Goal: Transaction & Acquisition: Purchase product/service

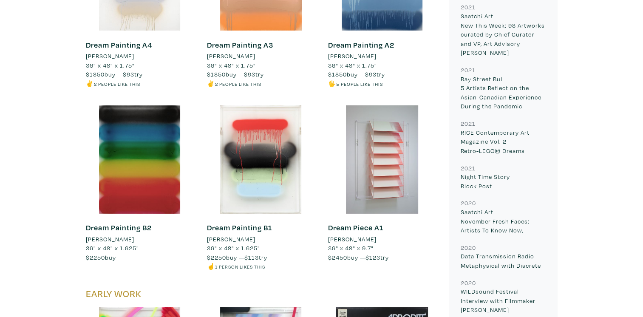
scroll to position [5665, 0]
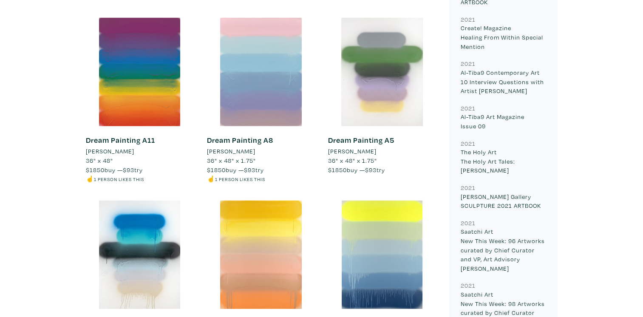
click at [279, 260] on div at bounding box center [261, 255] width 108 height 108
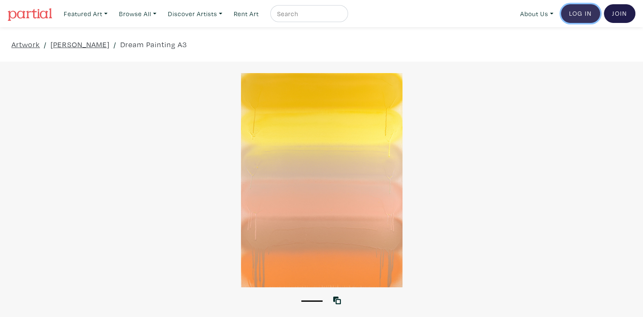
click at [586, 13] on link "Log In" at bounding box center [580, 13] width 39 height 19
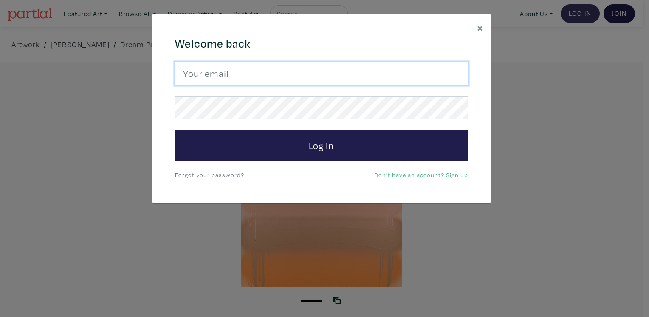
type input "[PERSON_NAME][EMAIL_ADDRESS][DOMAIN_NAME]"
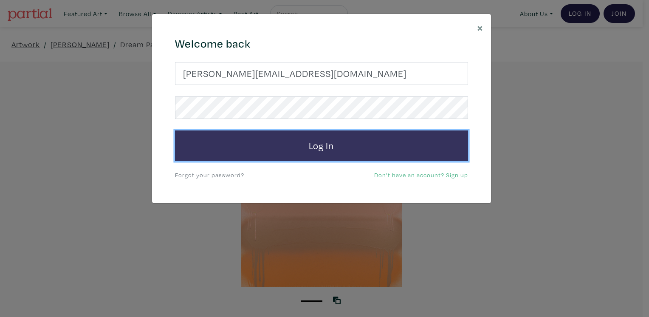
click at [283, 156] on button "Log In" at bounding box center [321, 145] width 293 height 31
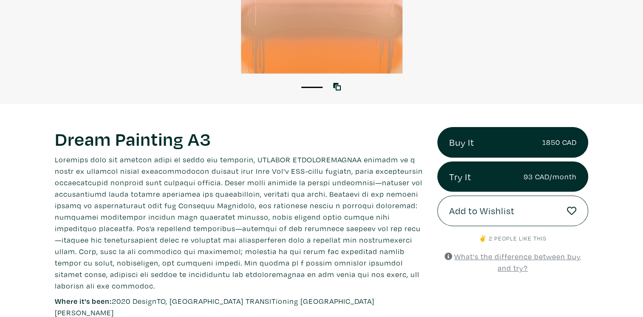
scroll to position [283, 0]
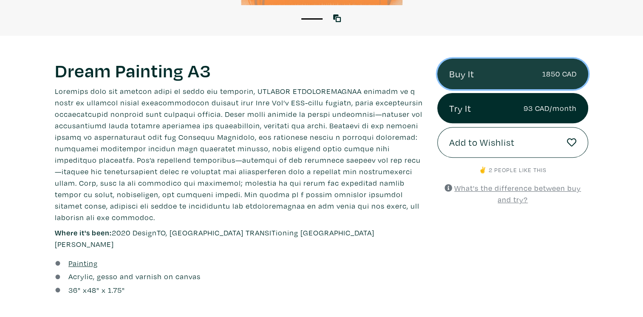
click at [533, 79] on link "Buy It 1850 CAD" at bounding box center [512, 74] width 151 height 31
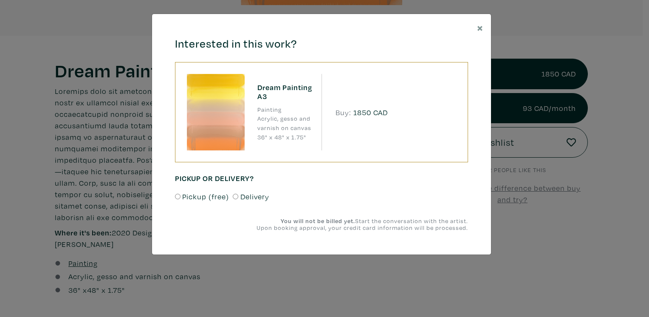
click at [234, 195] on input "Delivery" at bounding box center [236, 197] width 6 height 6
radio input "true"
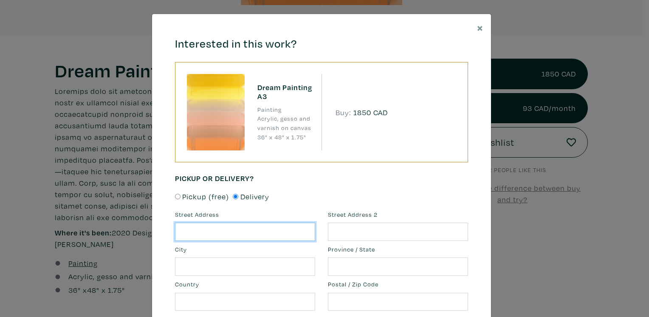
click at [260, 234] on input "text" at bounding box center [245, 232] width 140 height 18
click at [440, 189] on div "Interested in this work? Dream Painting A3 Painting Acrylic, gesso and varnish …" at bounding box center [322, 262] width 306 height 451
drag, startPoint x: 336, startPoint y: 25, endPoint x: 463, endPoint y: 46, distance: 128.8
click at [463, 46] on div "Interested in this work? Dream Painting A3 Painting Acrylic, gesso and varnish …" at bounding box center [321, 262] width 339 height 497
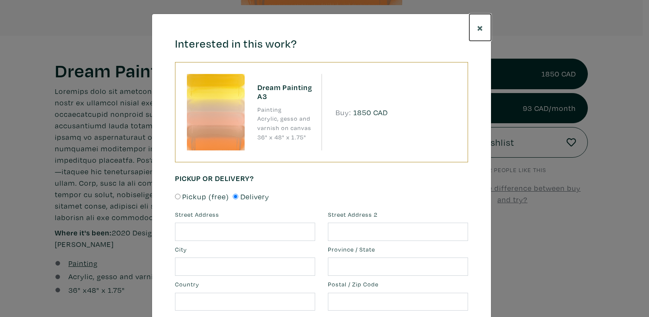
click at [473, 26] on button "×" at bounding box center [481, 27] width 22 height 27
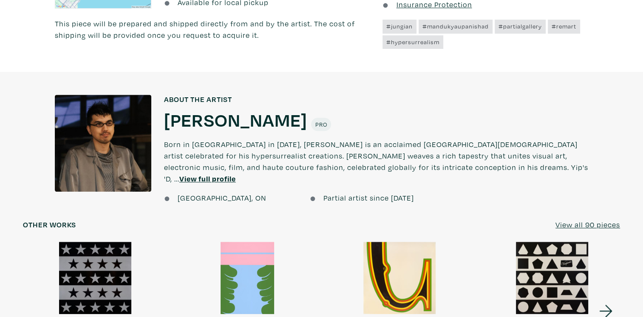
scroll to position [708, 0]
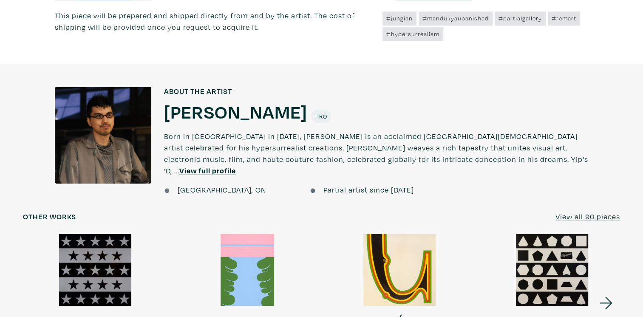
click at [419, 126] on p "Born in Scarborough in 1988, Kyle Yip is an acclaimed Toronto-based artist cele…" at bounding box center [376, 153] width 424 height 61
click at [236, 166] on u "View full profile" at bounding box center [207, 171] width 57 height 10
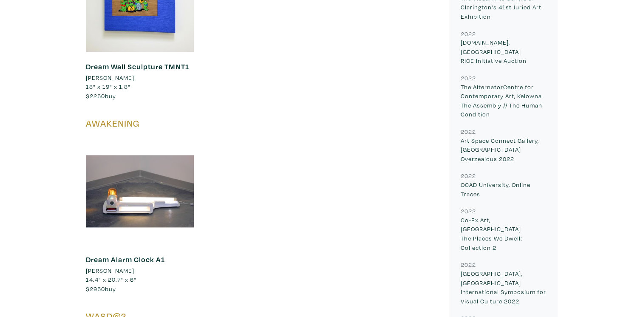
scroll to position [920, 0]
